Goal: Transaction & Acquisition: Purchase product/service

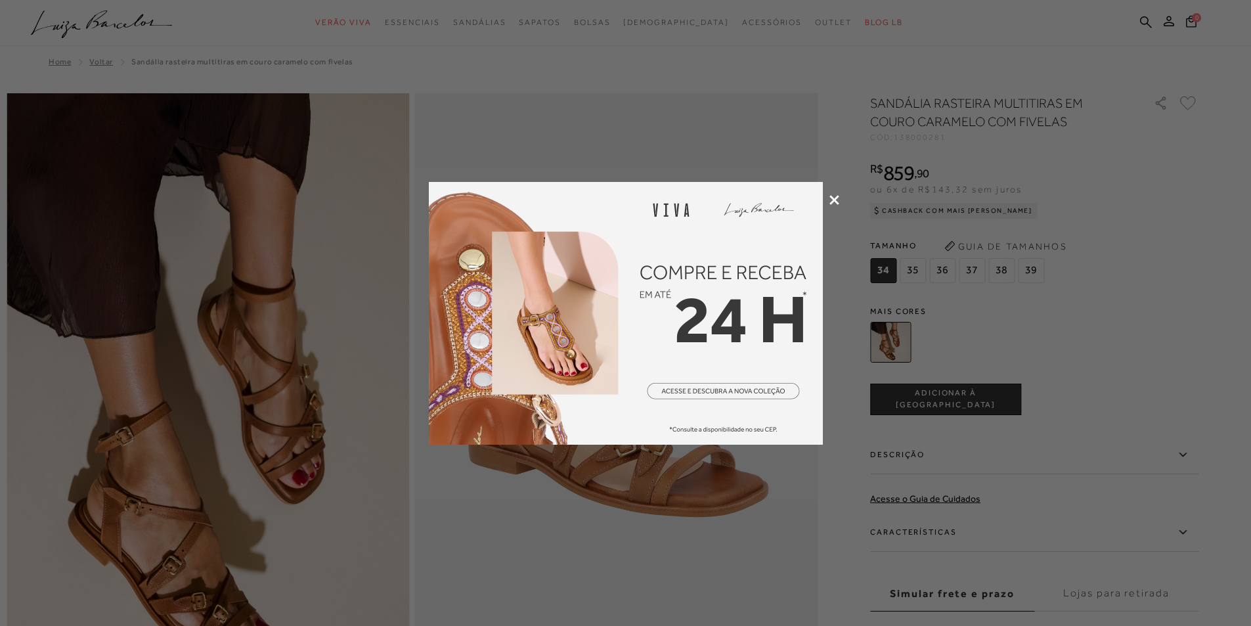
click at [627, 335] on img at bounding box center [626, 313] width 394 height 263
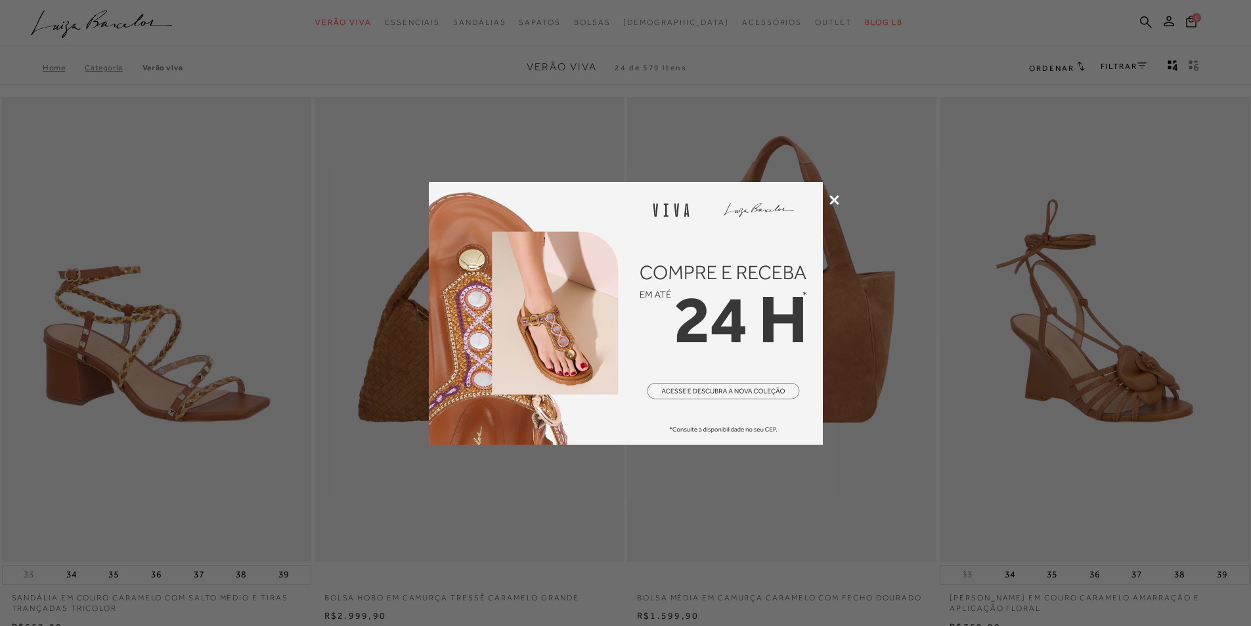
click at [688, 387] on img at bounding box center [626, 313] width 394 height 263
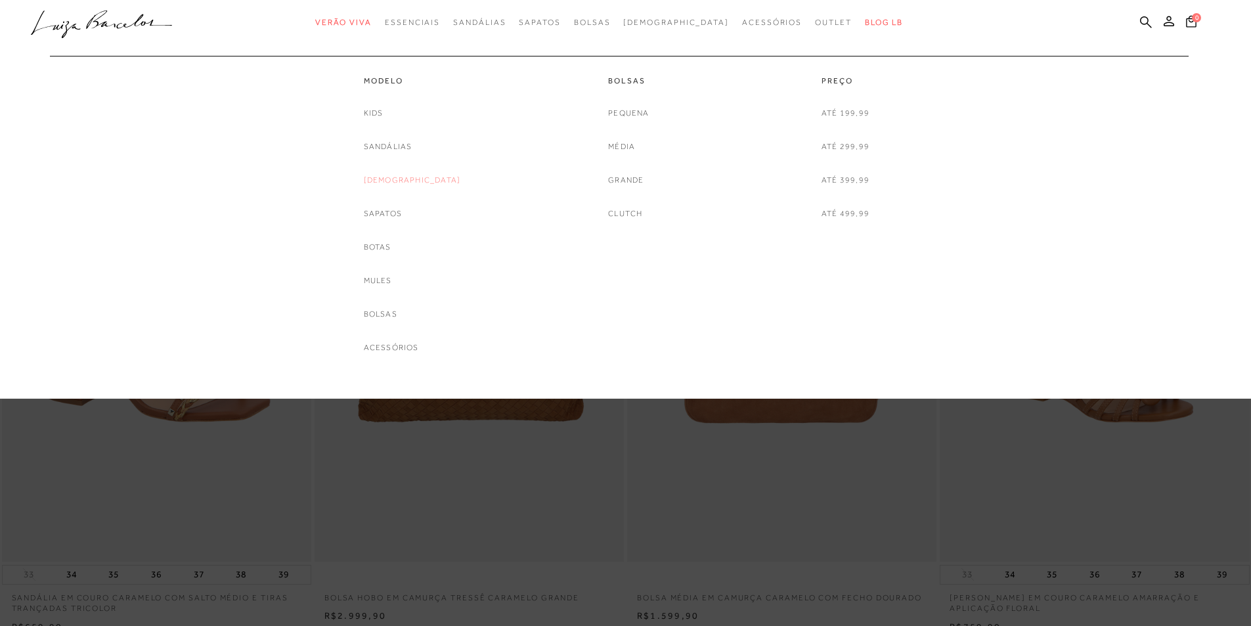
click at [414, 181] on link "[DEMOGRAPHIC_DATA]" at bounding box center [412, 180] width 97 height 14
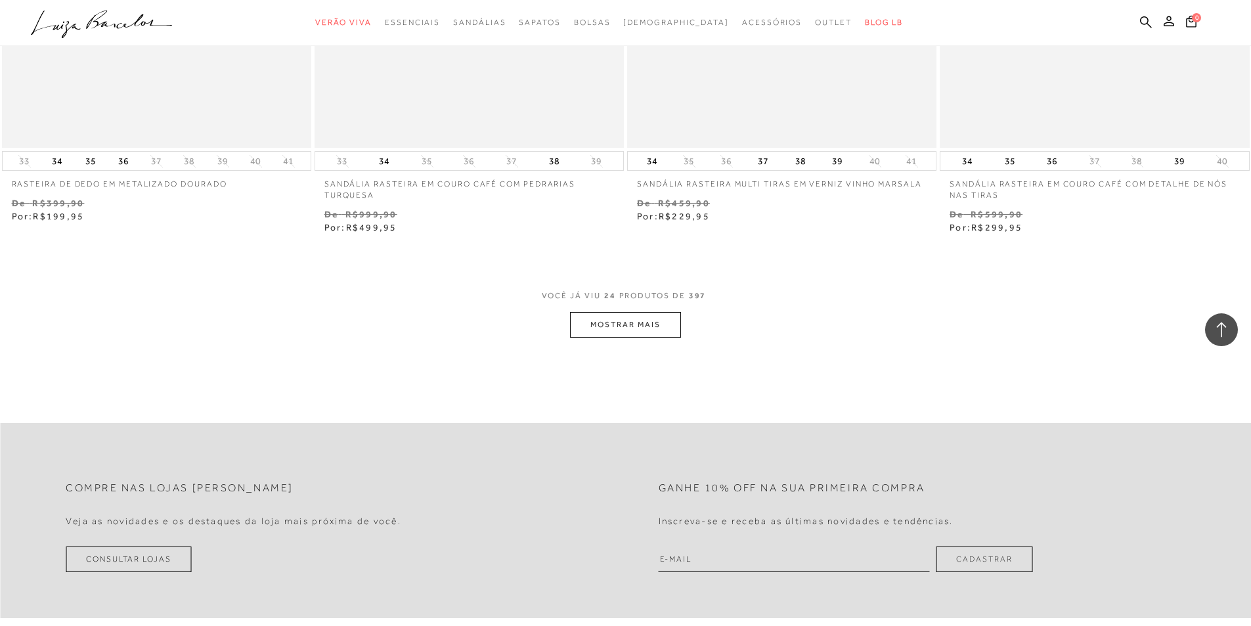
scroll to position [3285, 0]
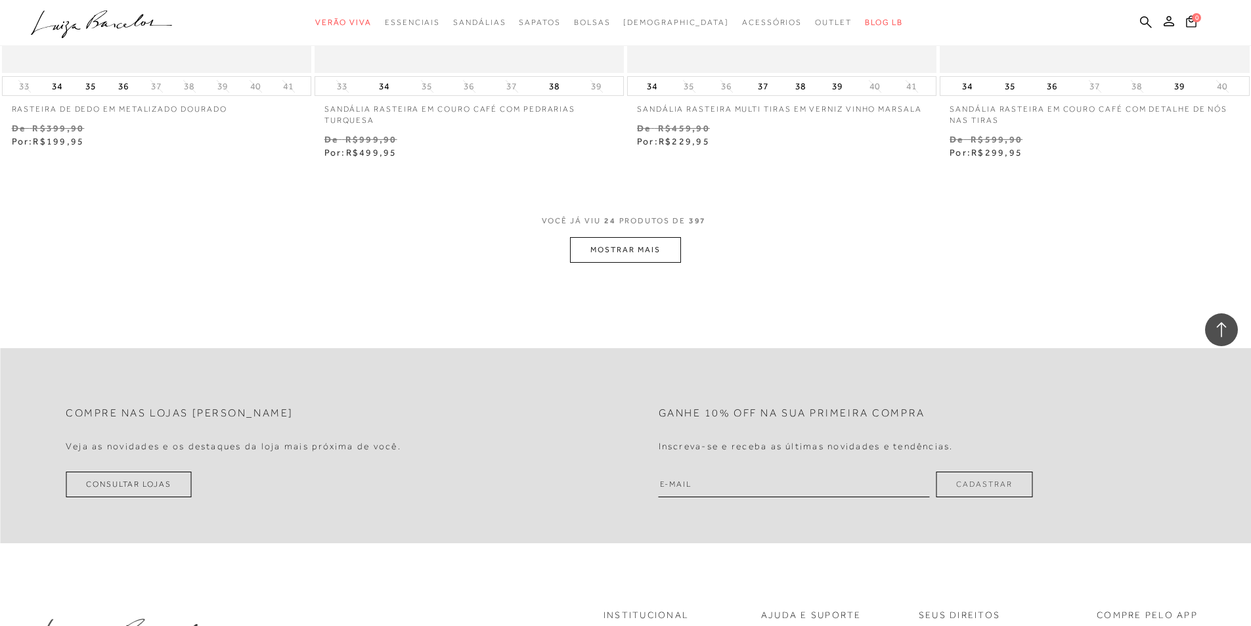
click at [603, 249] on button "MOSTRAR MAIS" at bounding box center [625, 250] width 110 height 26
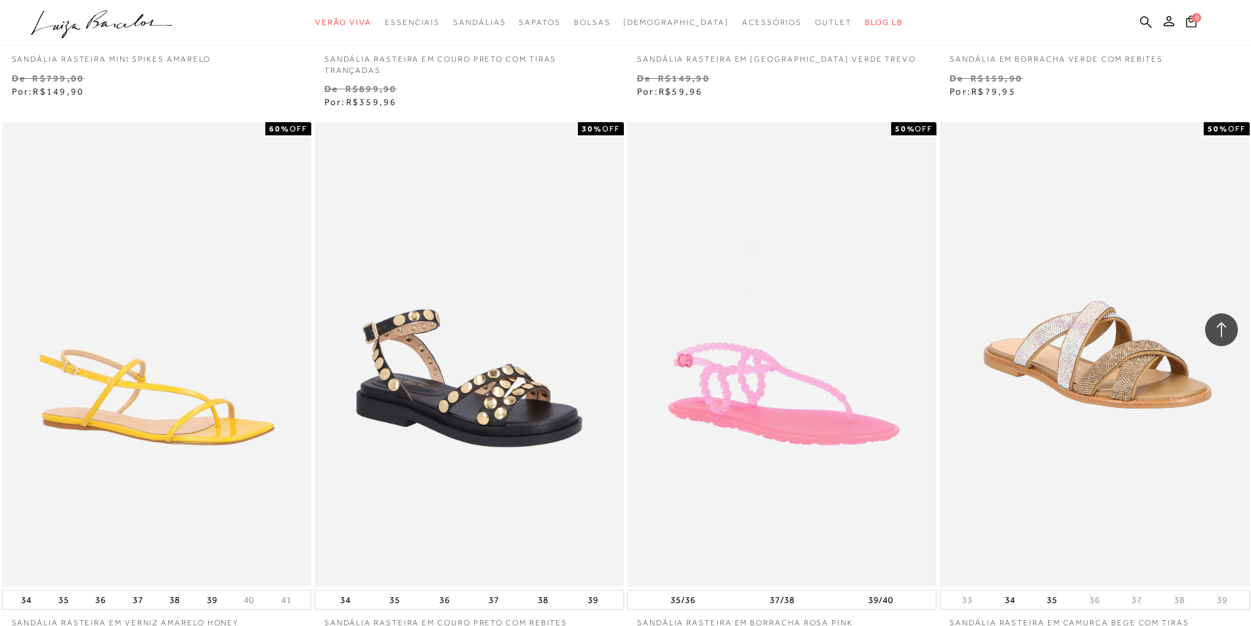
scroll to position [6701, 0]
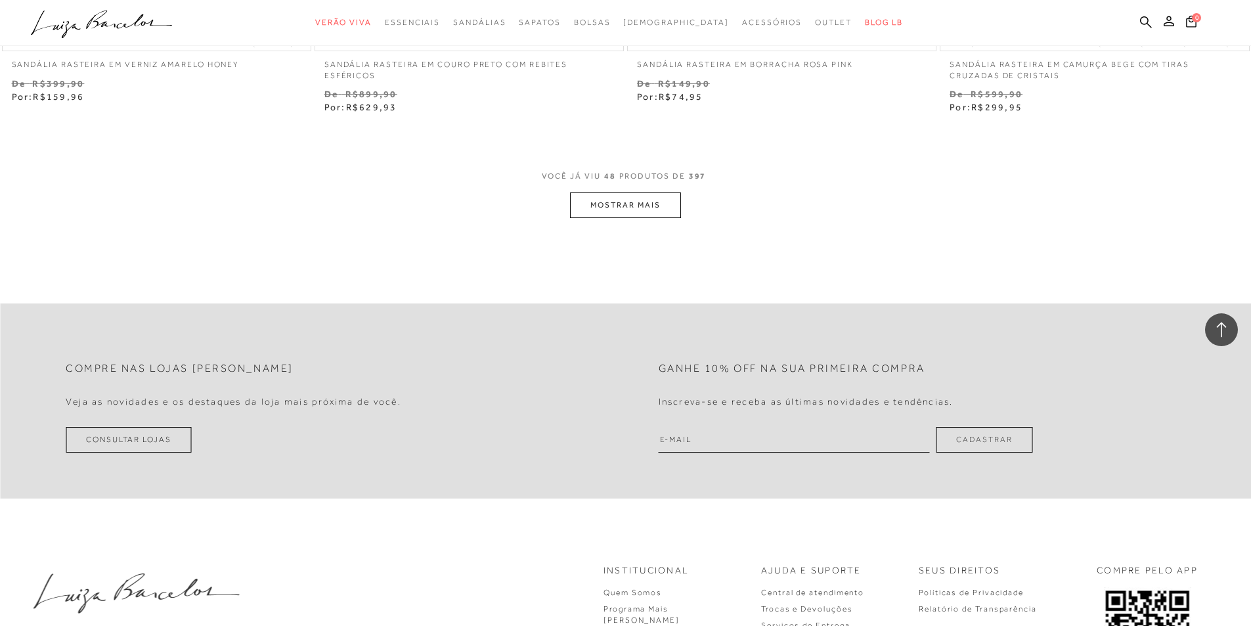
click at [609, 215] on button "MOSTRAR MAIS" at bounding box center [625, 205] width 110 height 26
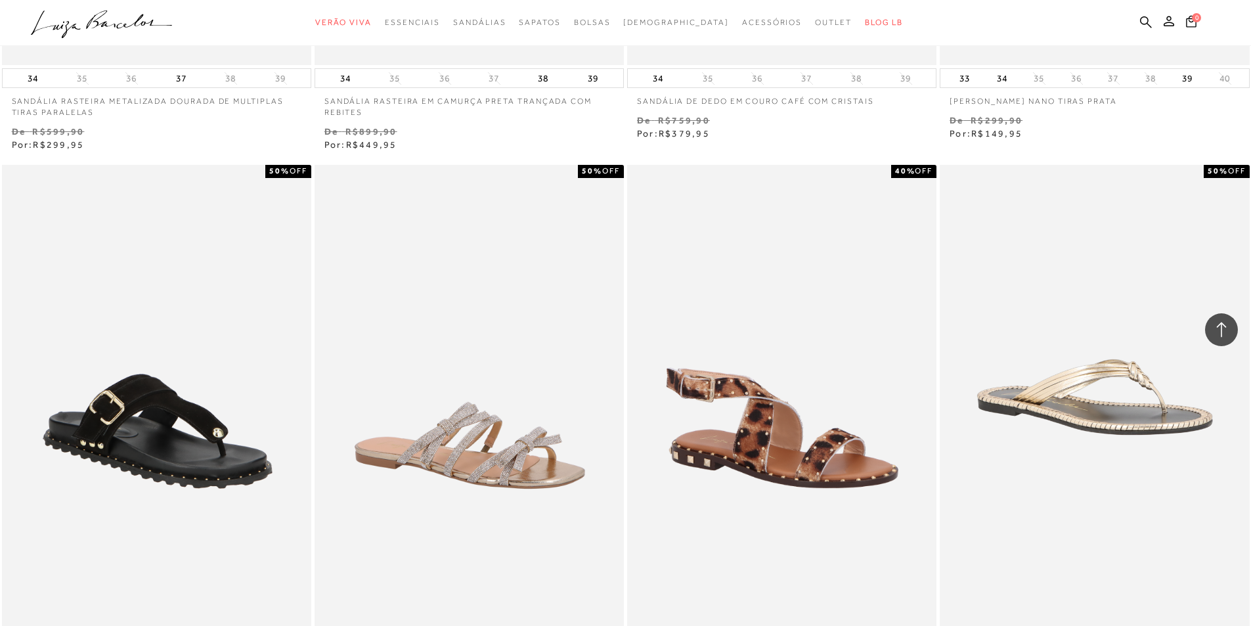
scroll to position [9920, 0]
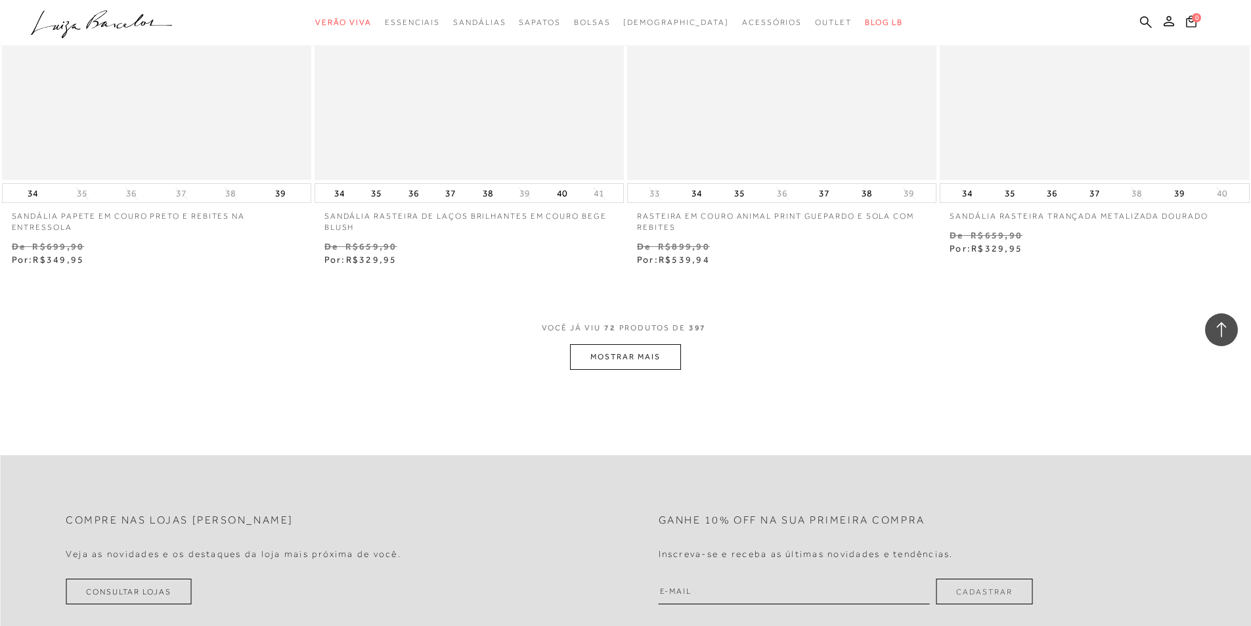
click at [602, 361] on button "MOSTRAR MAIS" at bounding box center [625, 357] width 110 height 26
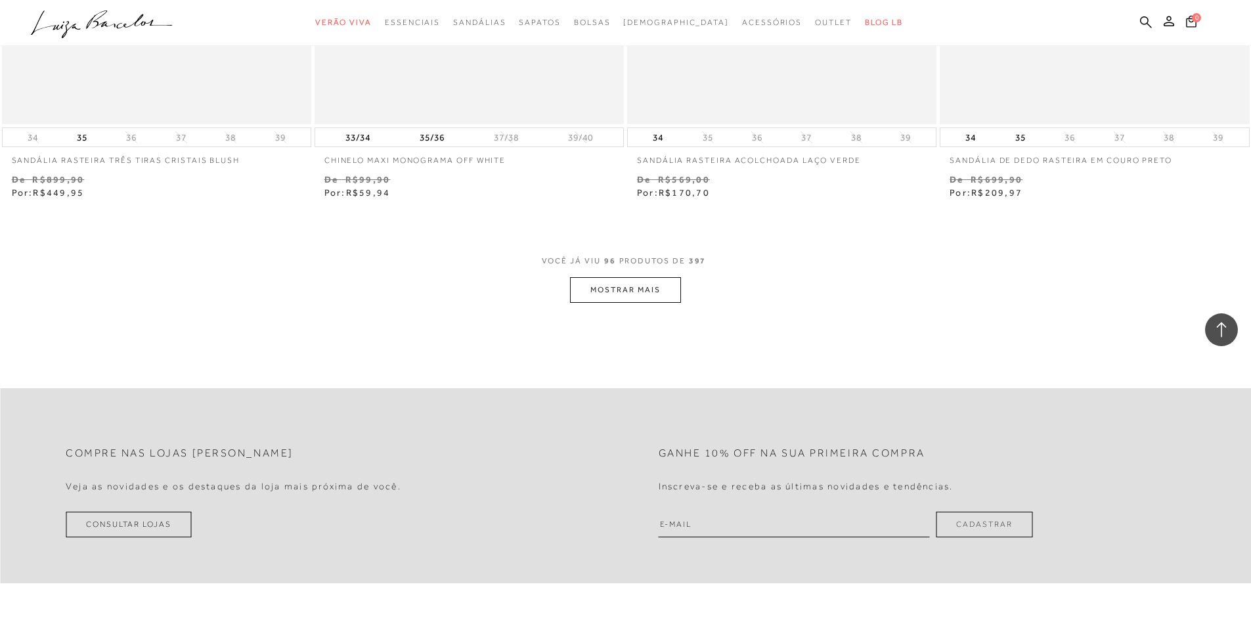
scroll to position [13007, 0]
